Goal: Information Seeking & Learning: Check status

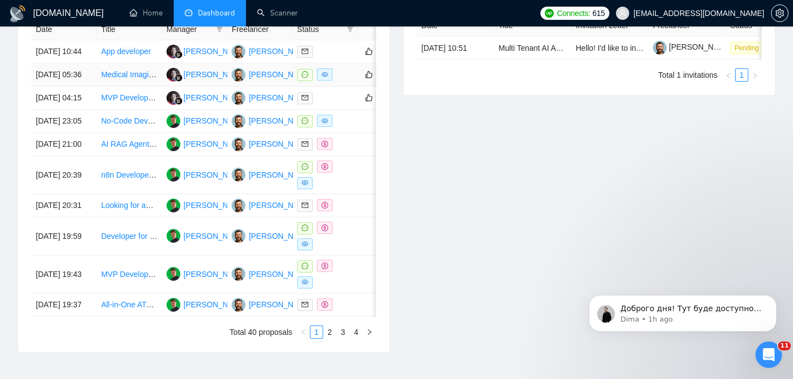
scroll to position [479, 0]
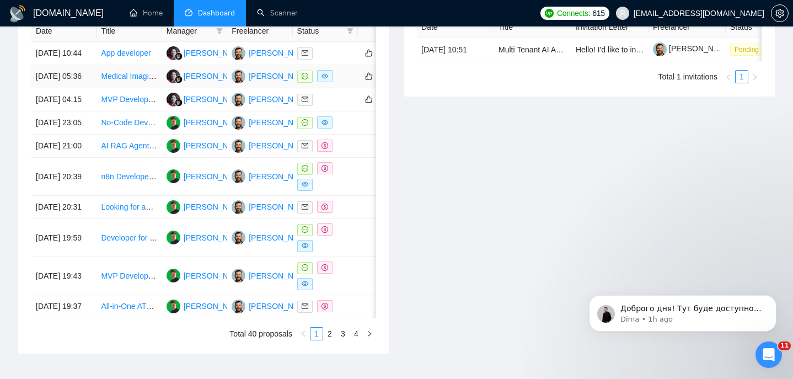
click at [82, 88] on td "[DATE] 05:36" at bounding box center [63, 76] width 65 height 23
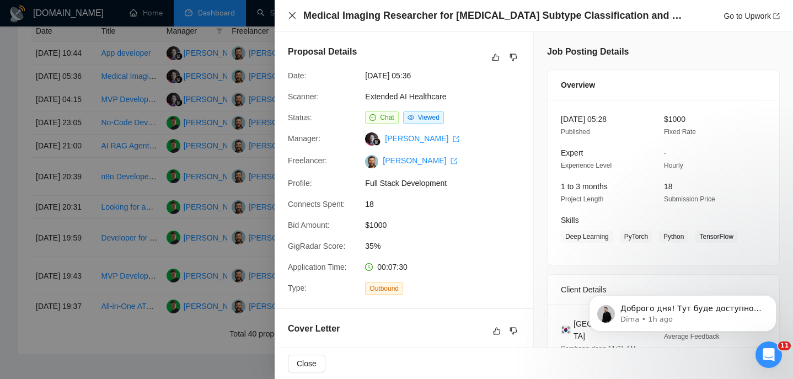
click at [294, 14] on icon "close" at bounding box center [292, 15] width 9 height 9
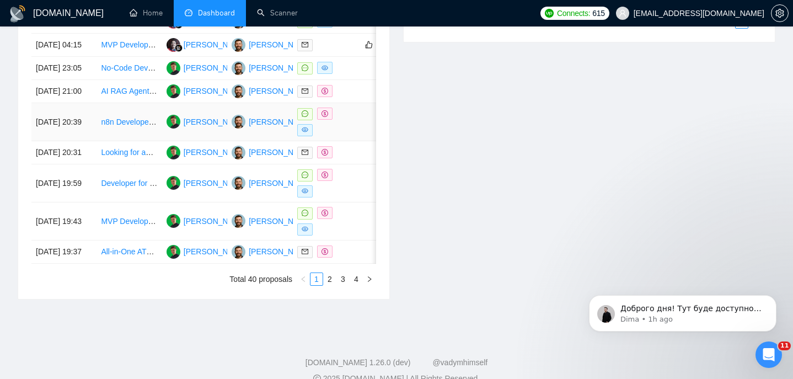
scroll to position [546, 0]
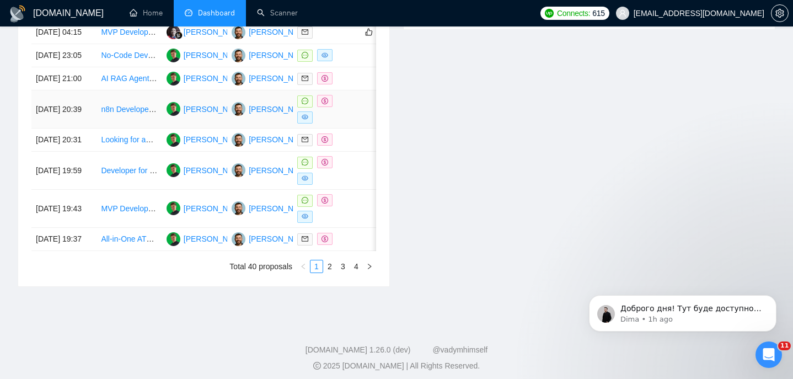
click at [85, 128] on td "[DATE] 20:39" at bounding box center [63, 109] width 65 height 38
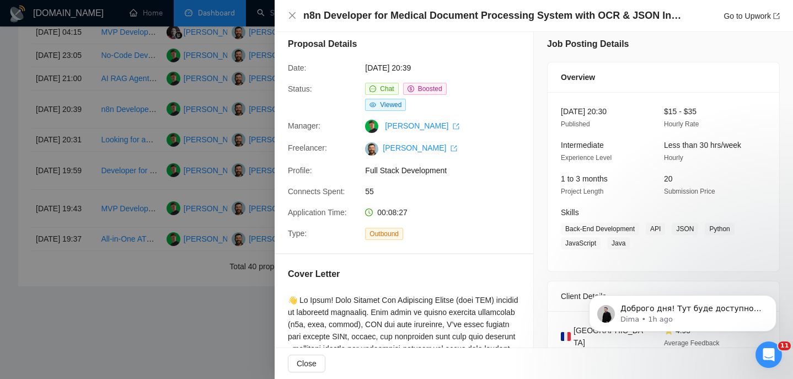
scroll to position [0, 0]
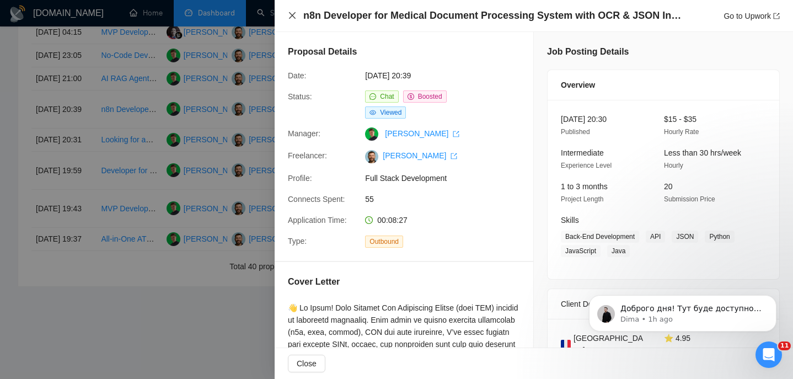
click at [291, 15] on icon "close" at bounding box center [292, 15] width 7 height 7
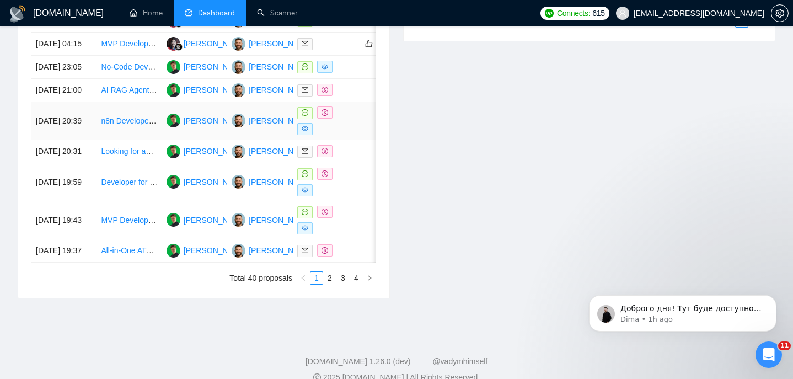
scroll to position [534, 0]
click at [93, 103] on td "[DATE] 21:00" at bounding box center [63, 90] width 65 height 23
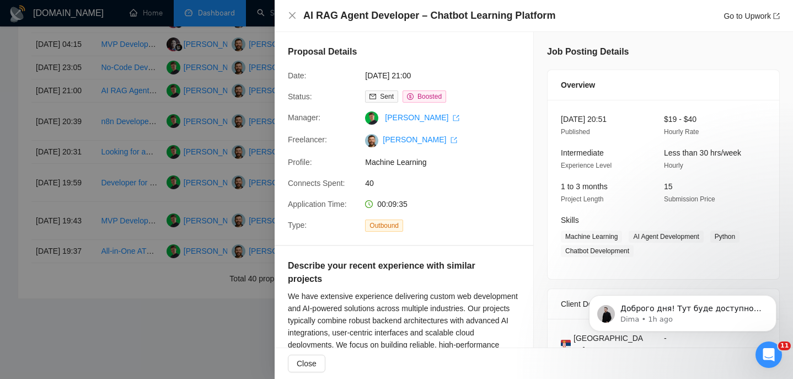
scroll to position [92, 0]
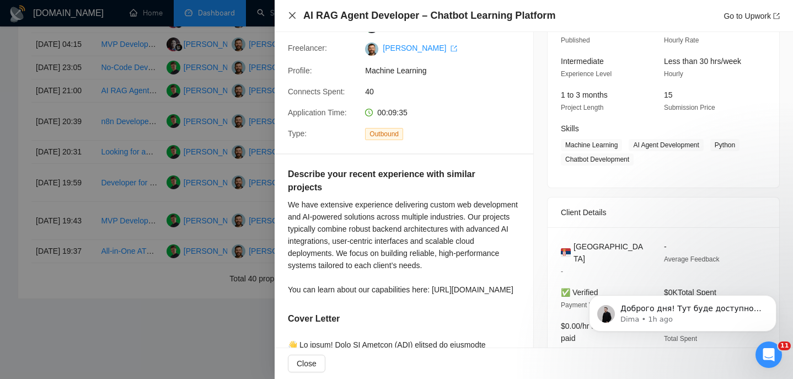
click at [292, 15] on icon "close" at bounding box center [292, 15] width 7 height 7
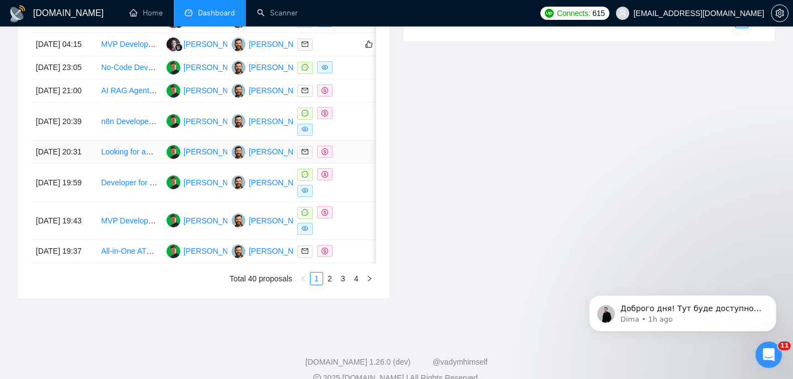
click at [103, 164] on td "Looking for an automation machine learning programme for our daily routine desi…" at bounding box center [129, 152] width 65 height 23
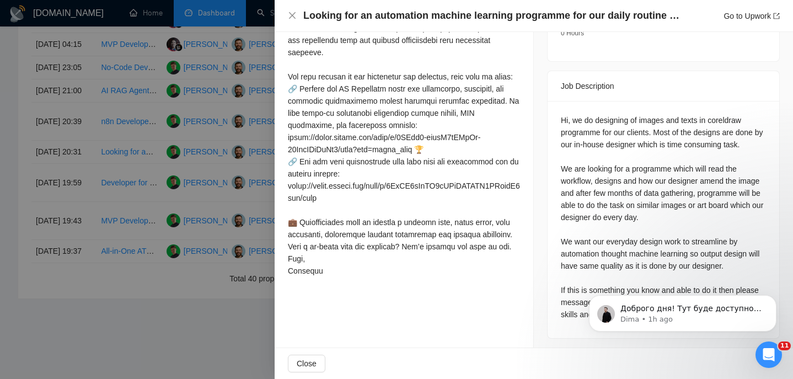
scroll to position [414, 0]
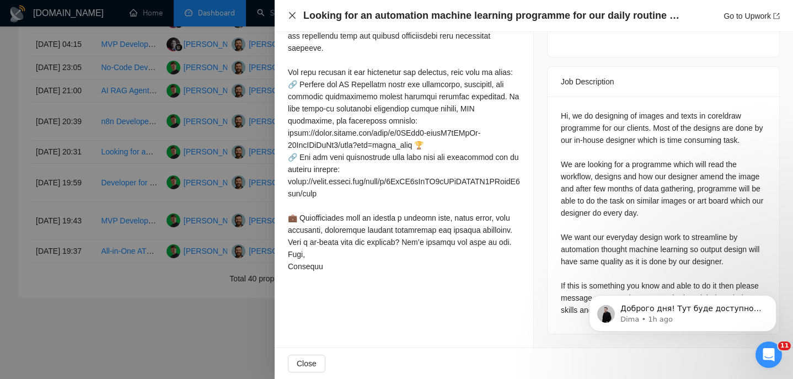
click at [295, 13] on icon "close" at bounding box center [292, 15] width 9 height 9
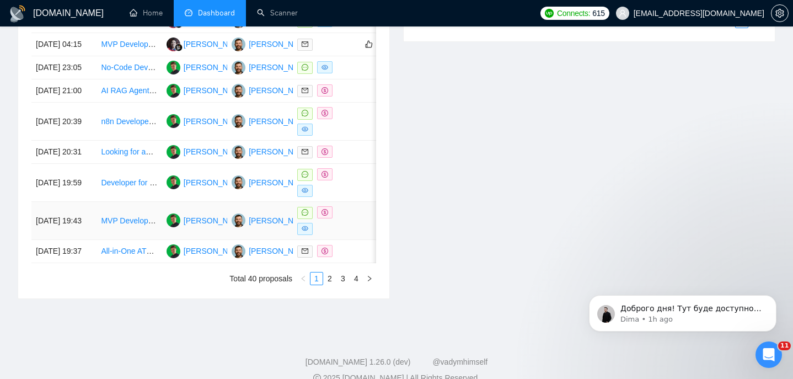
click at [80, 240] on td "[DATE] 19:43" at bounding box center [63, 221] width 65 height 38
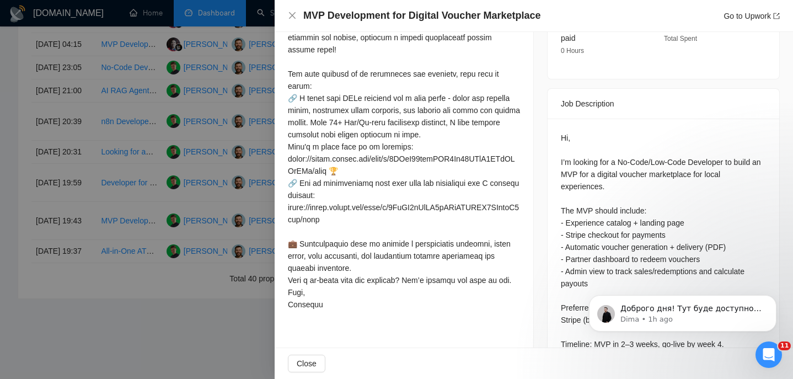
scroll to position [387, 0]
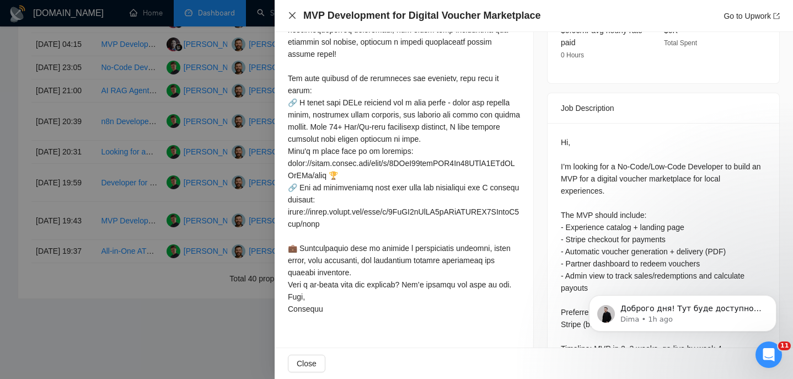
click at [289, 17] on icon "close" at bounding box center [292, 15] width 9 height 9
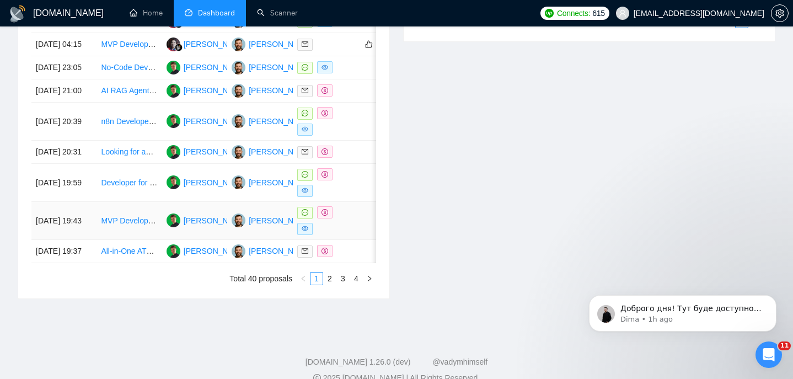
click at [87, 240] on td "[DATE] 19:43" at bounding box center [63, 221] width 65 height 38
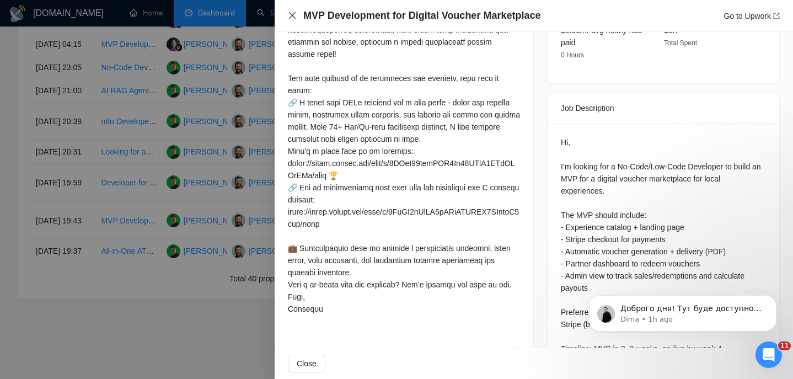
click at [294, 15] on icon "close" at bounding box center [292, 15] width 9 height 9
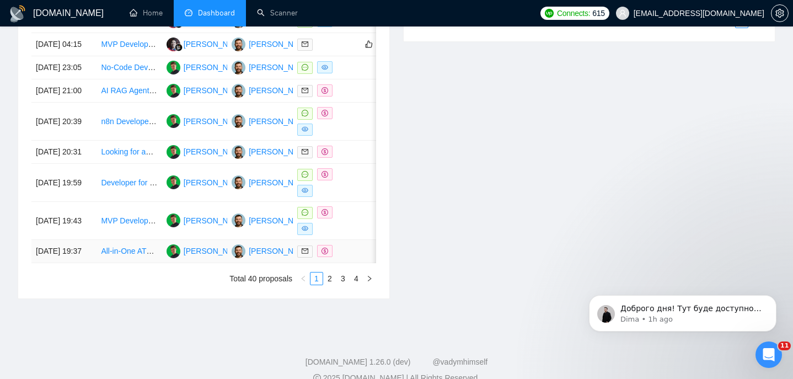
click at [85, 263] on td "[DATE] 19:37" at bounding box center [63, 251] width 65 height 23
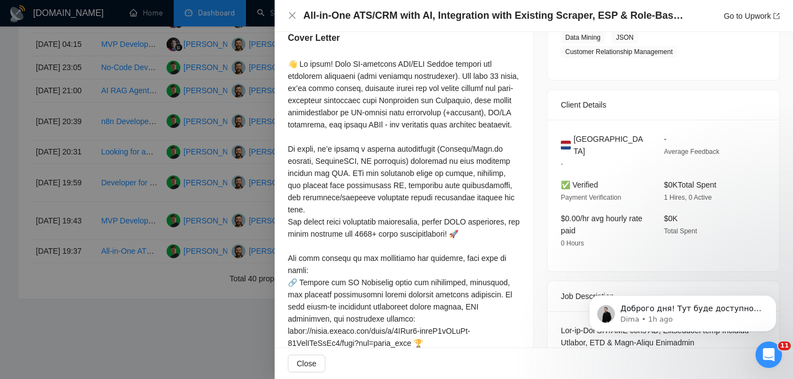
scroll to position [0, 0]
